Goal: Transaction & Acquisition: Purchase product/service

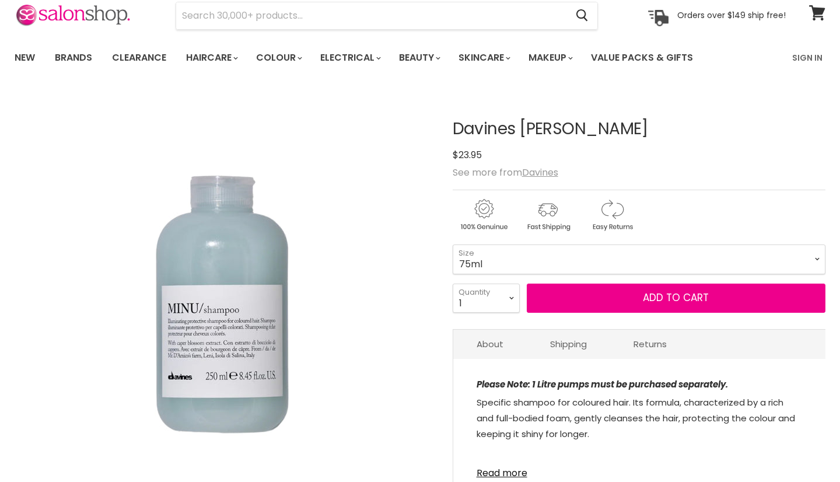
scroll to position [27, 0]
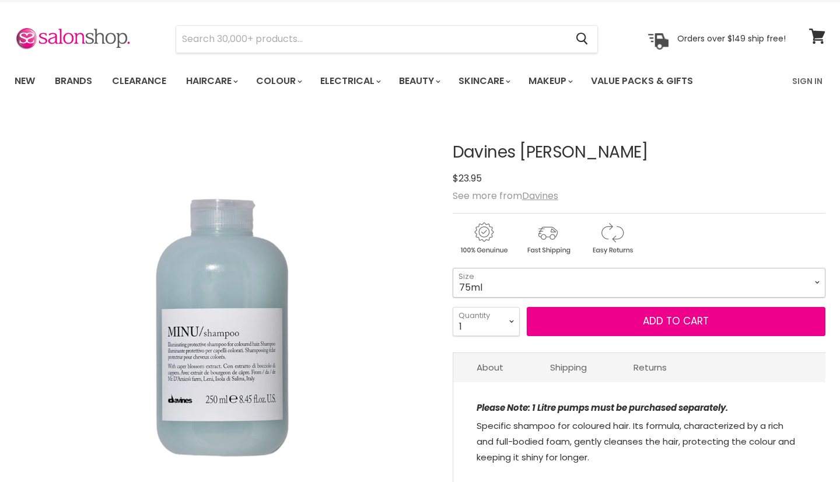
click at [818, 280] on select "75ml 250ml 1 Litre" at bounding box center [639, 282] width 373 height 29
select select "1 Litre"
click at [709, 176] on div "$23.95" at bounding box center [639, 178] width 373 height 16
click at [385, 411] on img "Davines Minu Shampoo image. Click or Scroll to Zoom." at bounding box center [223, 322] width 408 height 408
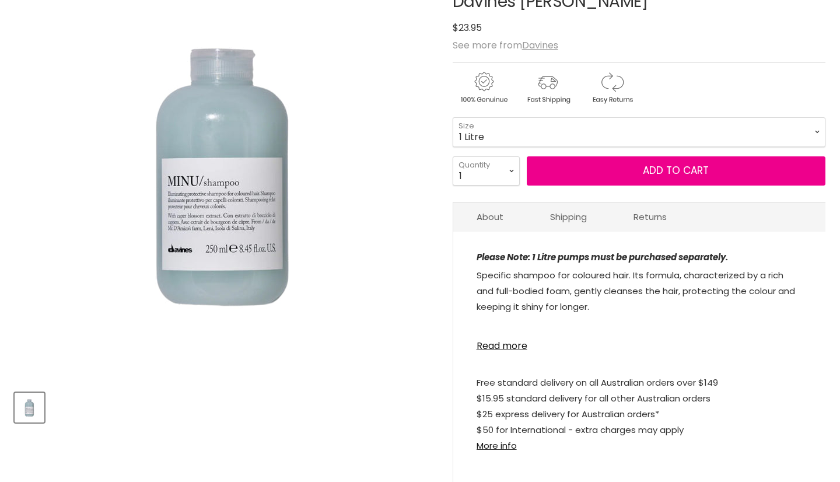
scroll to position [167, 0]
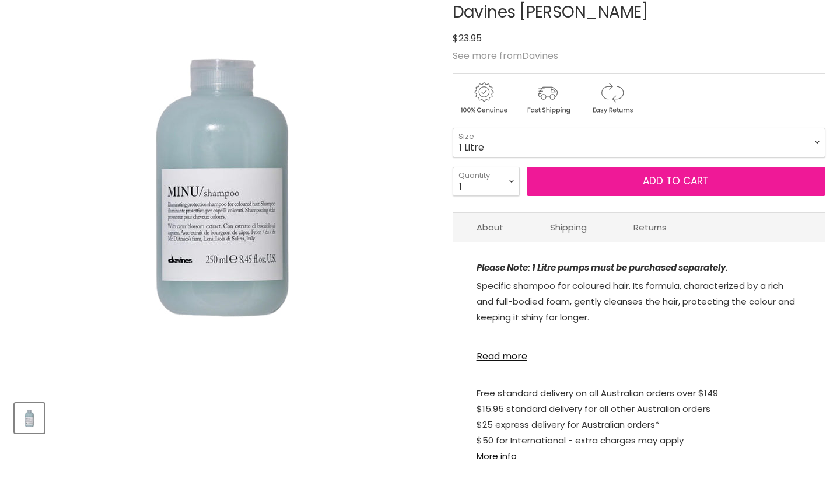
click at [659, 182] on span "Add to cart" at bounding box center [676, 181] width 66 height 14
click at [657, 179] on span "Add to cart" at bounding box center [676, 181] width 66 height 14
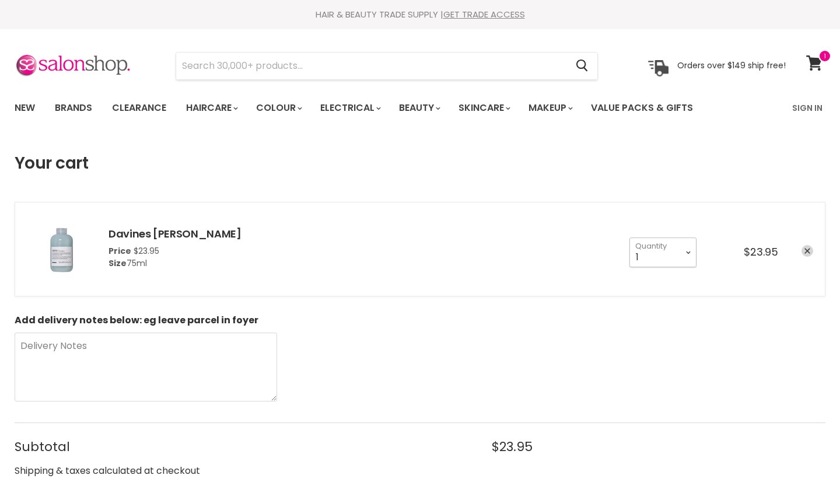
click at [687, 250] on select "1 2 3 4 5 6 7 8 9 10+" at bounding box center [663, 251] width 67 height 29
click at [298, 447] on span "Subtotal" at bounding box center [241, 446] width 453 height 15
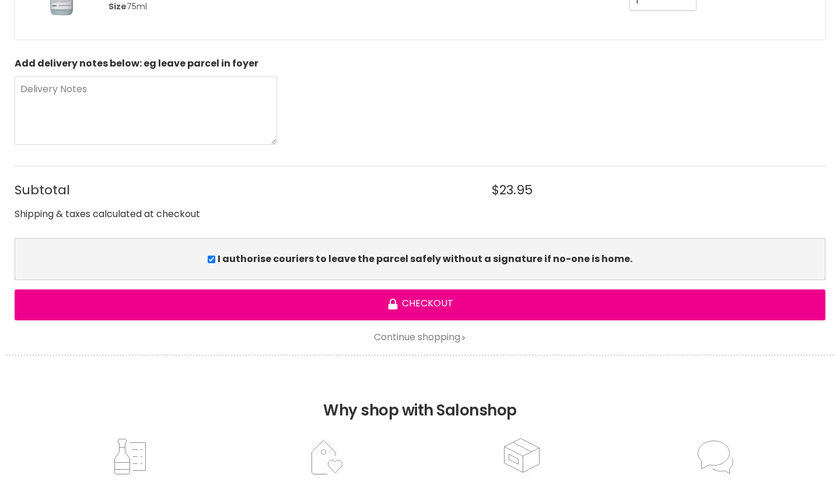
scroll to position [303, 0]
